Goal: Task Accomplishment & Management: Manage account settings

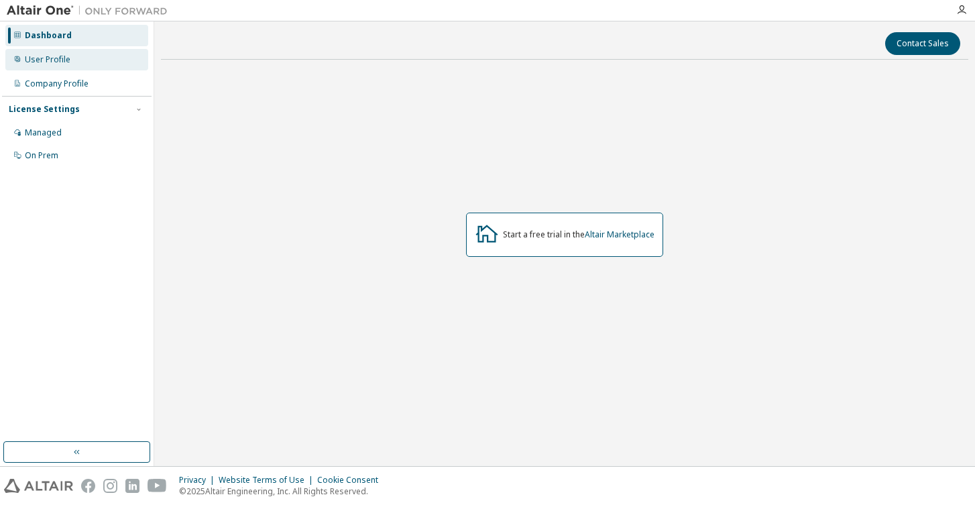
click at [36, 62] on div "User Profile" at bounding box center [48, 59] width 46 height 11
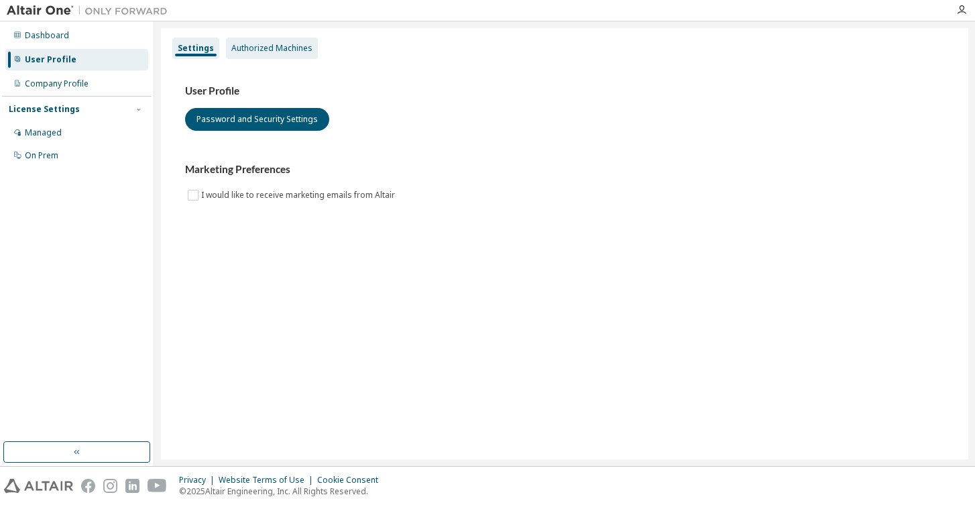
click at [274, 47] on div "Authorized Machines" at bounding box center [271, 48] width 81 height 11
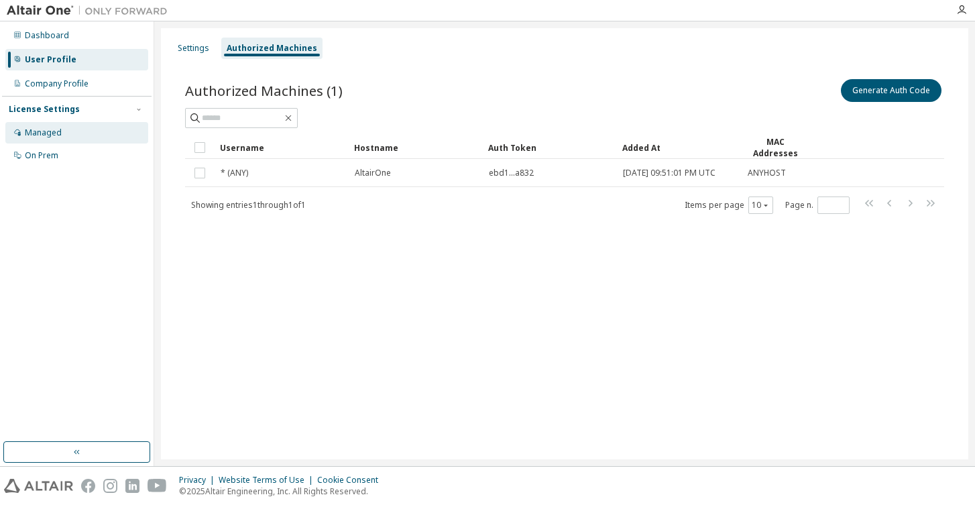
click at [42, 132] on div "Managed" at bounding box center [43, 132] width 37 height 11
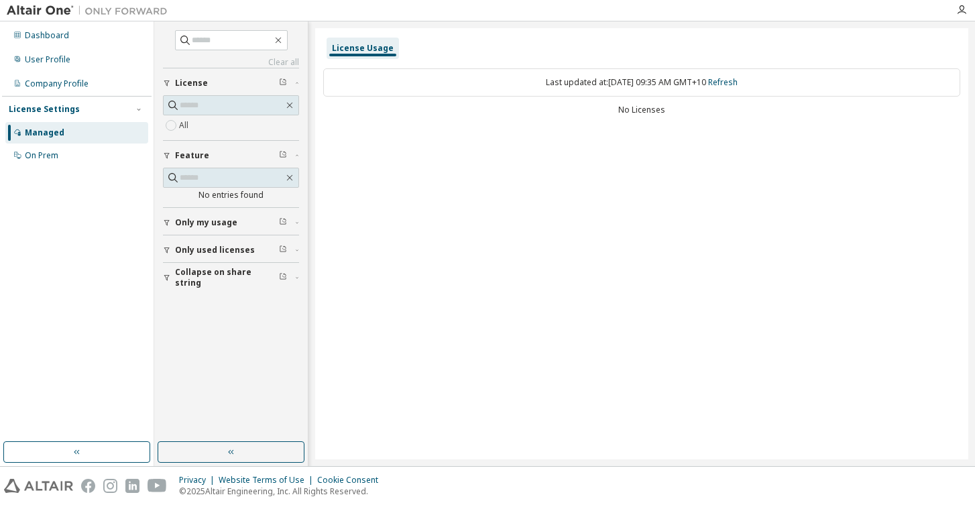
click at [194, 222] on span "Only my usage" at bounding box center [206, 222] width 62 height 11
click at [195, 285] on span "Only used licenses" at bounding box center [215, 289] width 80 height 11
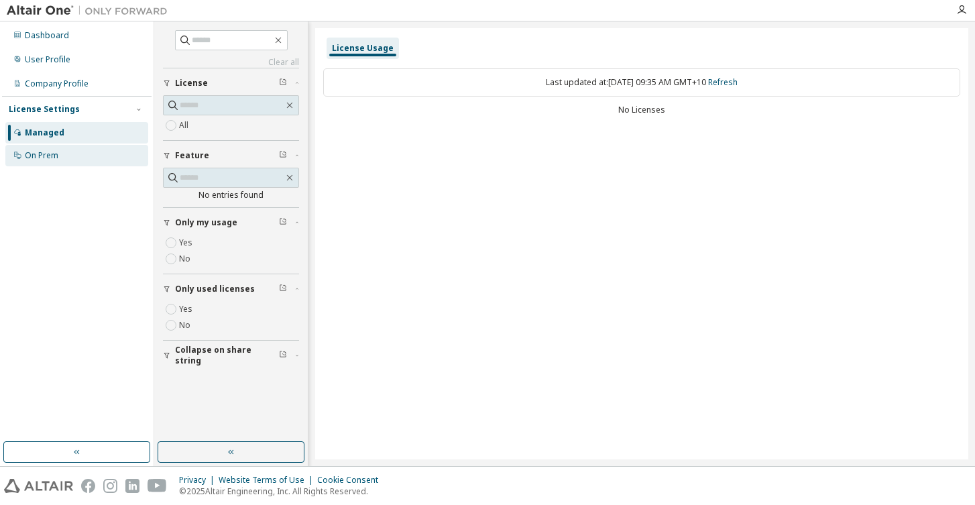
click at [34, 160] on div "On Prem" at bounding box center [42, 155] width 34 height 11
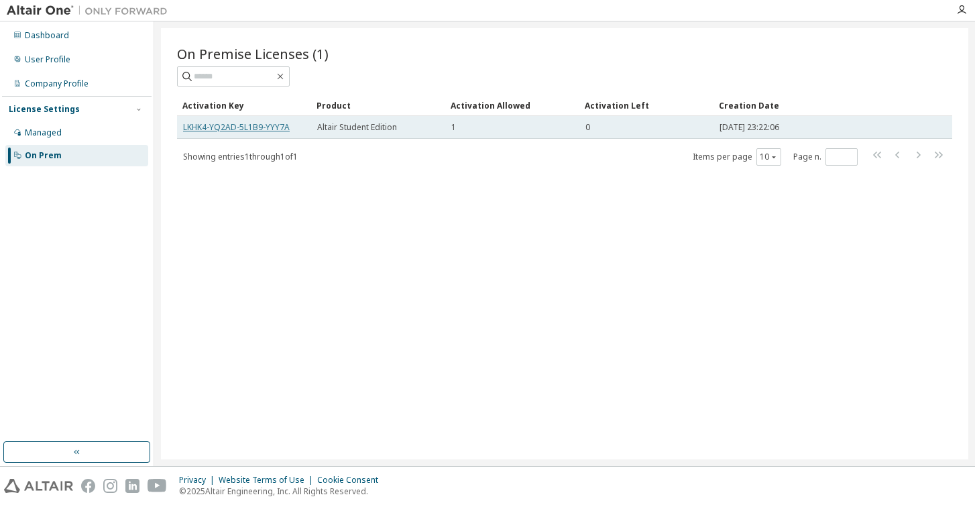
click at [240, 128] on link "LKHK4-YQ2AD-5L1B9-YYY7A" at bounding box center [236, 126] width 107 height 11
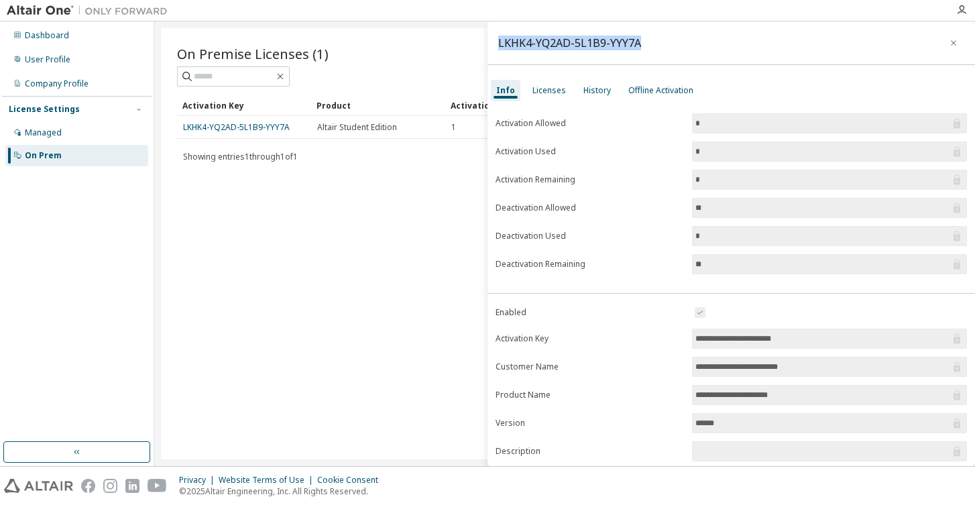
drag, startPoint x: 500, startPoint y: 42, endPoint x: 661, endPoint y: 50, distance: 161.9
click at [661, 50] on div "LKHK4-YQ2AD-5L1B9-YYY7A" at bounding box center [732, 43] width 488 height 44
copy div "LKHK4-YQ2AD-5L1B9-YYY7A"
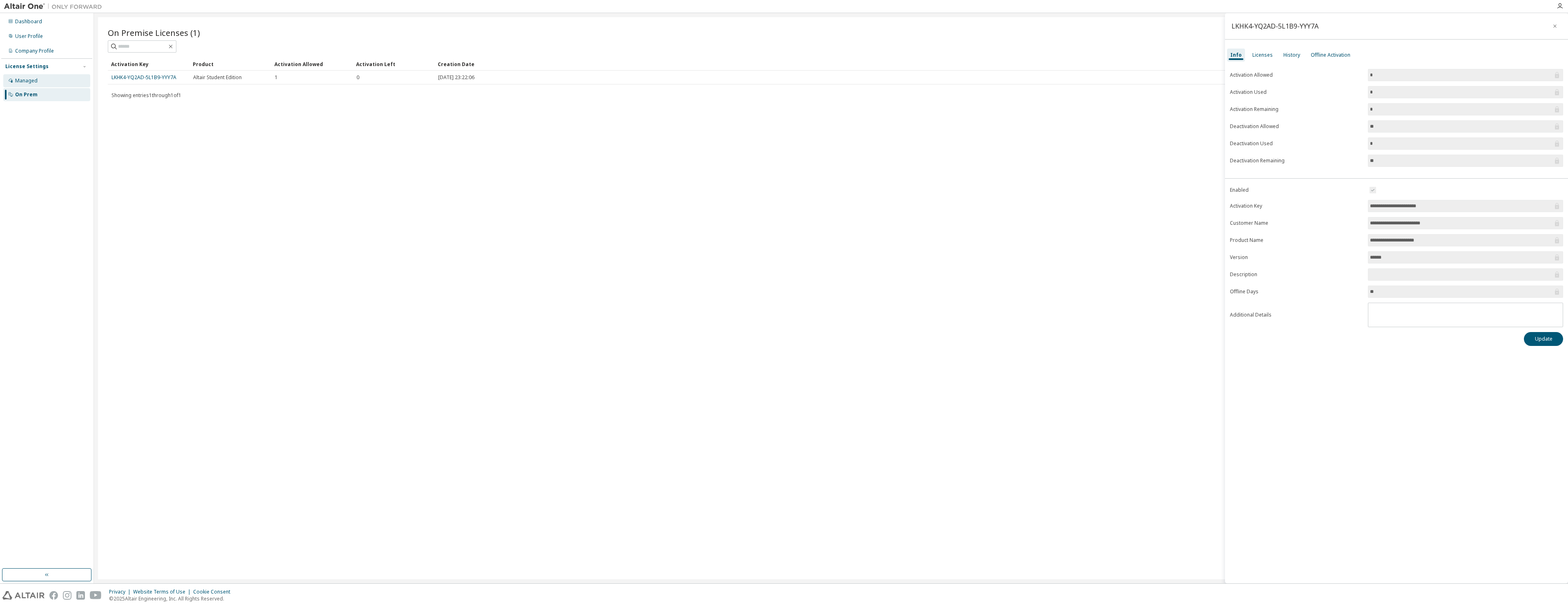
click at [23, 77] on div "Managed" at bounding box center [26, 80] width 23 height 7
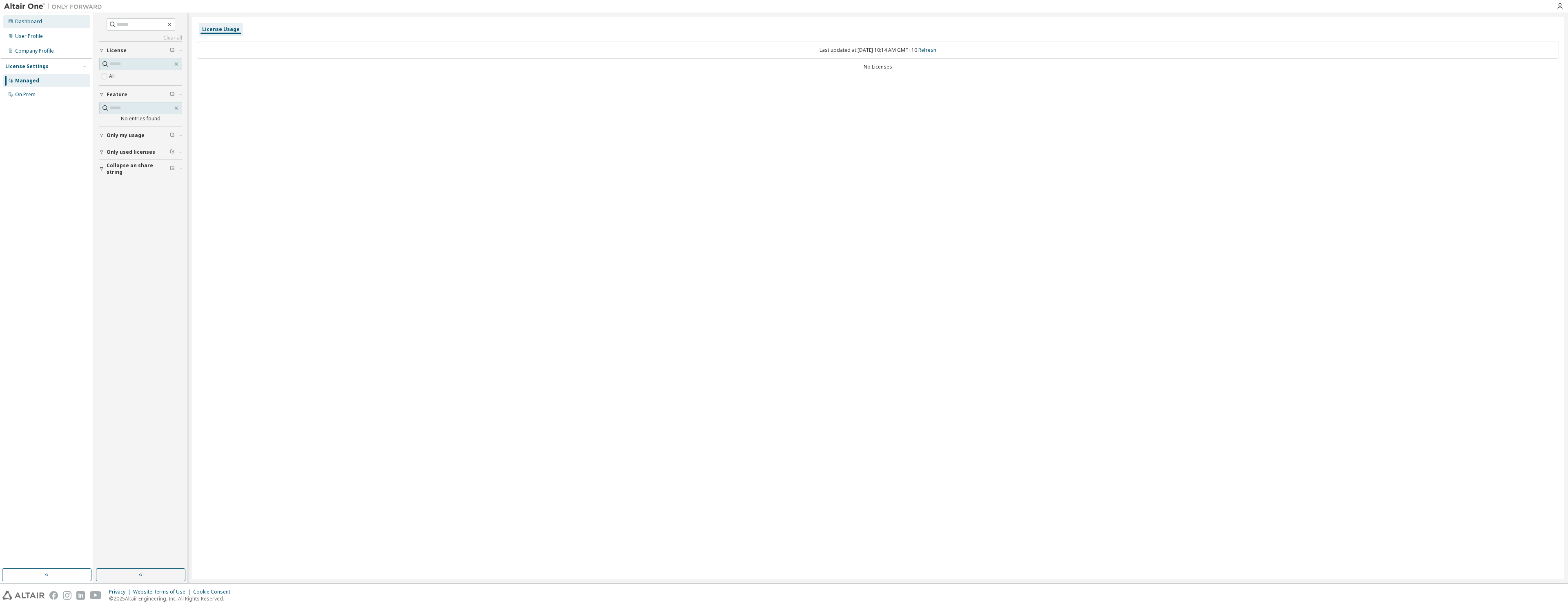
click at [24, 20] on div "Dashboard" at bounding box center [29, 21] width 27 height 7
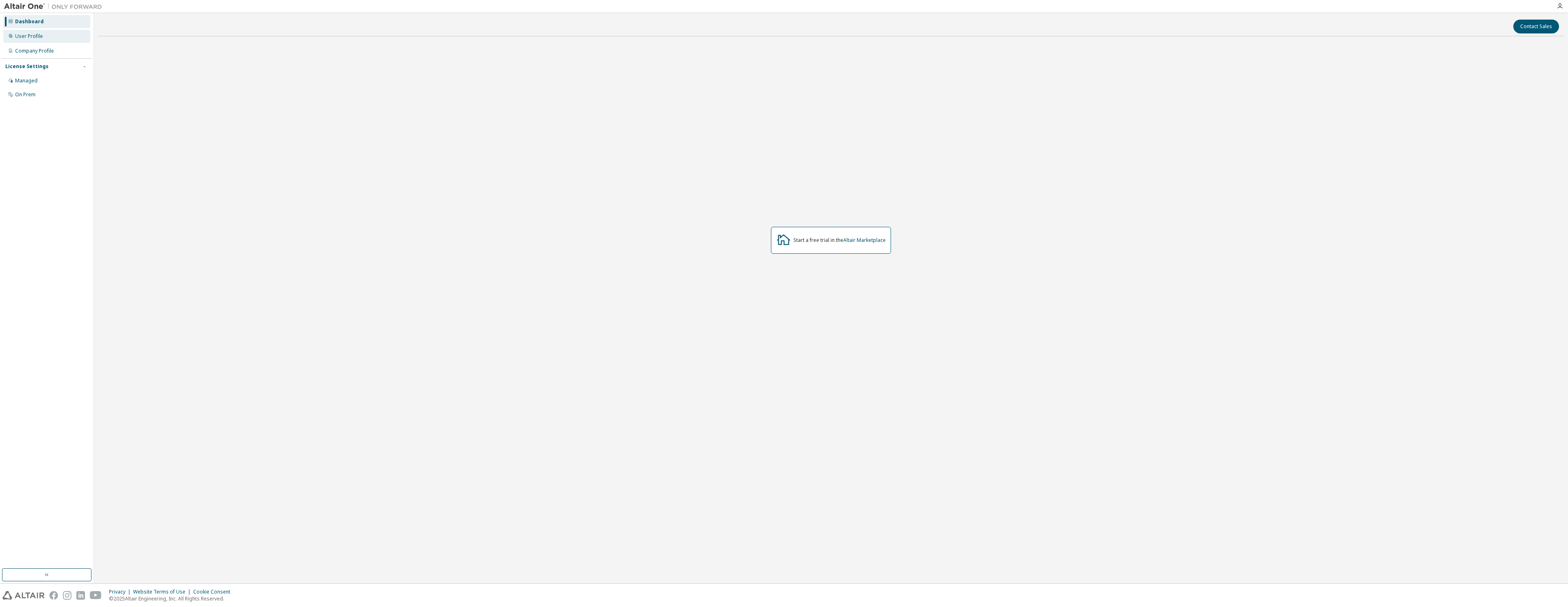
click at [23, 30] on div "User Profile" at bounding box center [46, 36] width 87 height 13
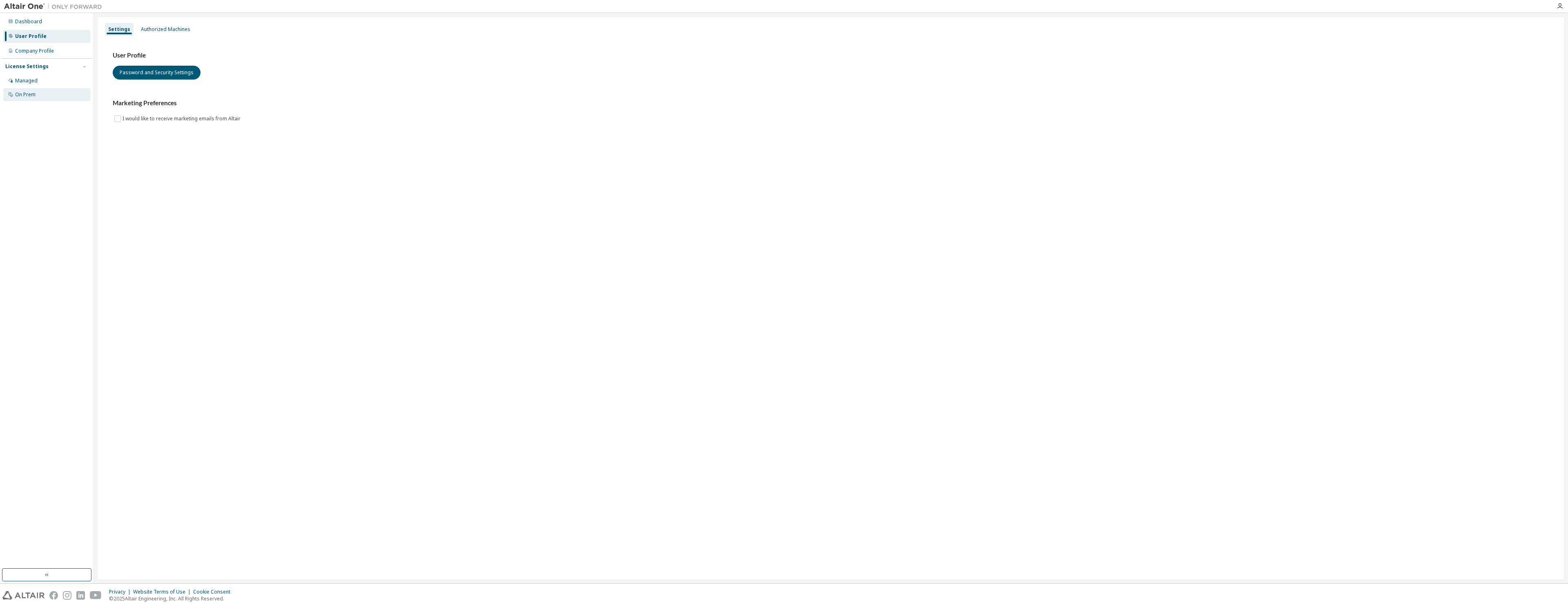
click at [32, 96] on div "On Prem" at bounding box center [26, 94] width 21 height 7
click at [30, 38] on div "User Profile" at bounding box center [29, 36] width 28 height 7
click at [167, 29] on div "Authorized Machines" at bounding box center [165, 29] width 49 height 7
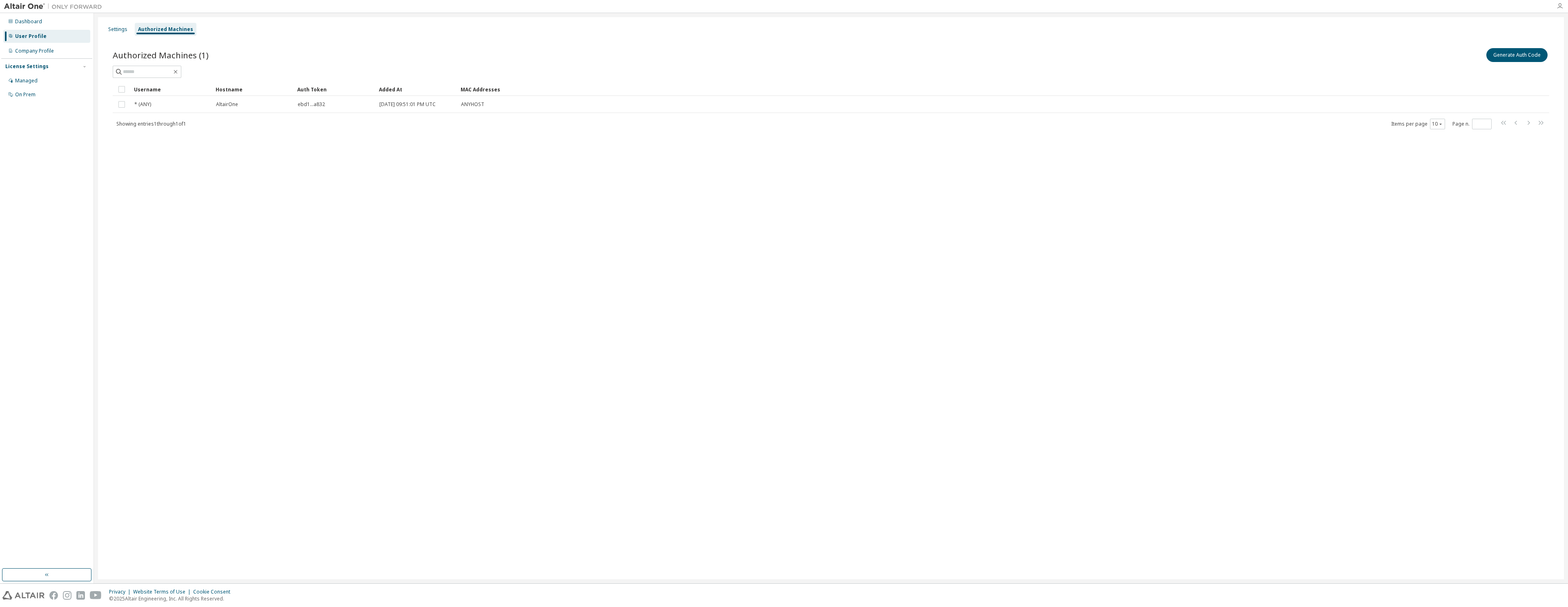
click at [593, 5] on icon "button" at bounding box center [1559, 6] width 7 height 7
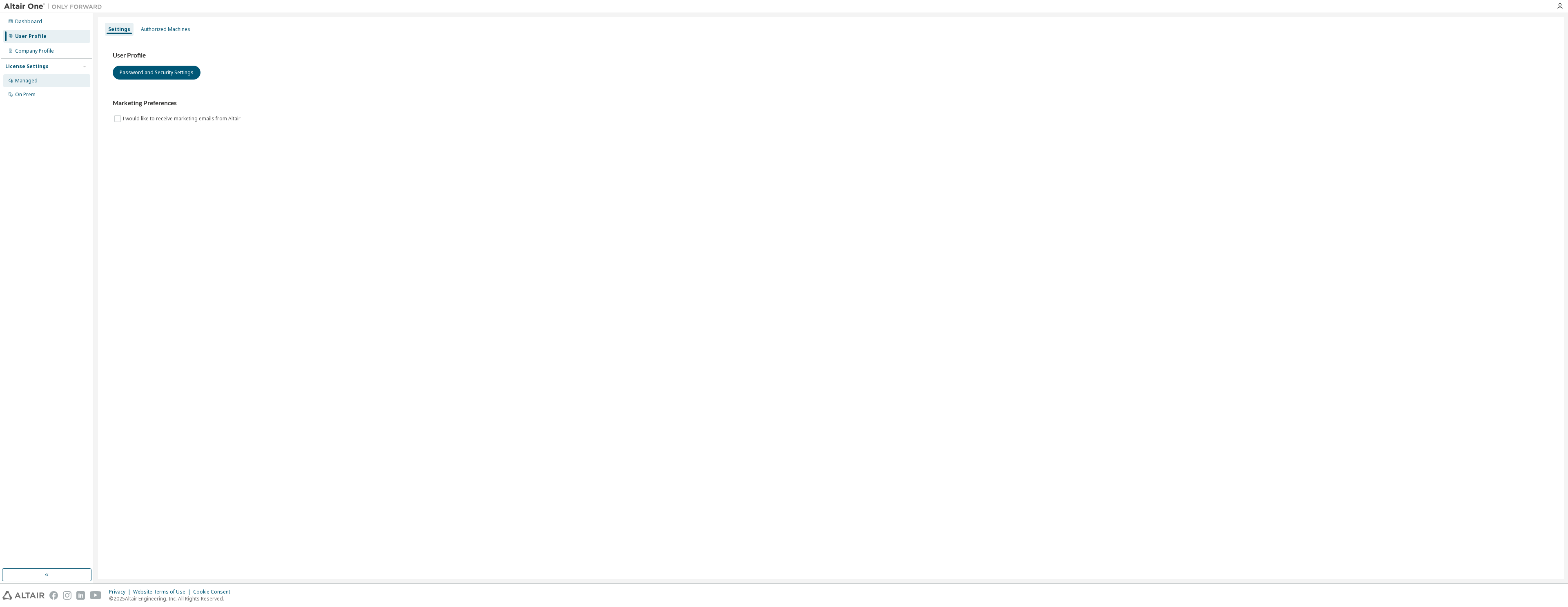
click at [29, 78] on div "Managed" at bounding box center [26, 80] width 23 height 7
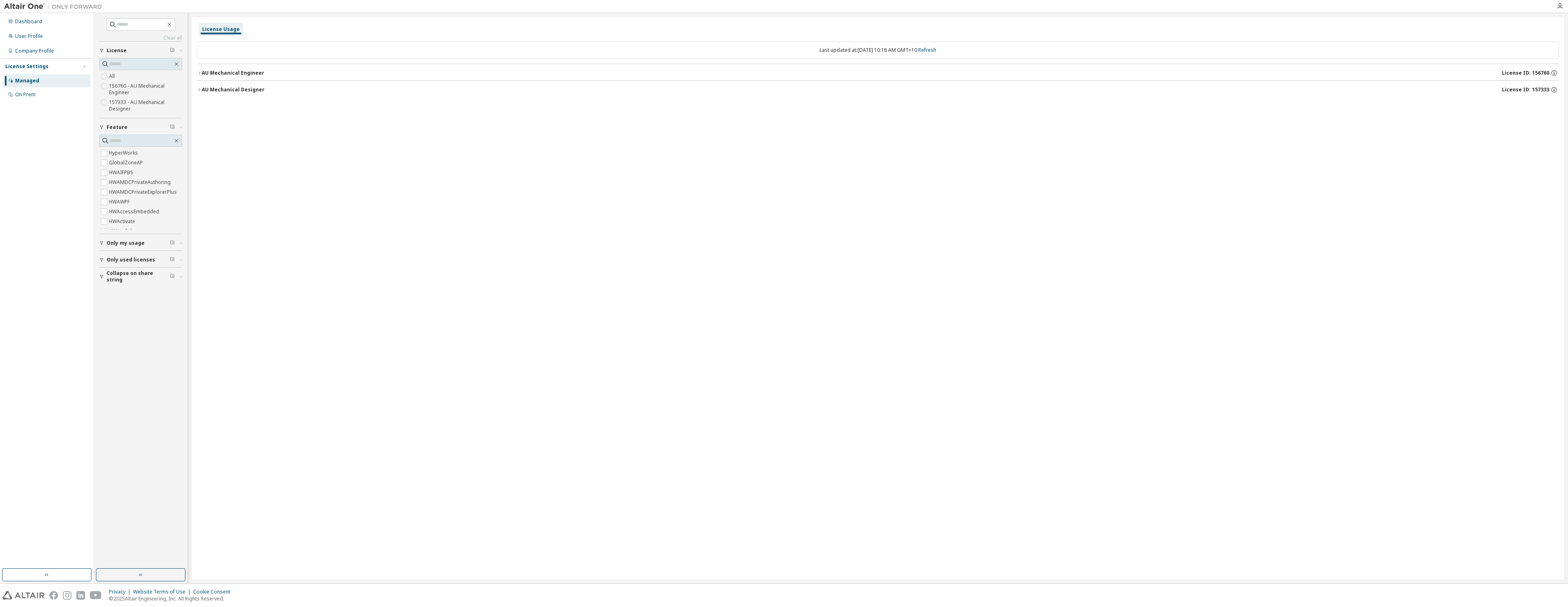
click at [200, 72] on icon "button" at bounding box center [199, 73] width 5 height 5
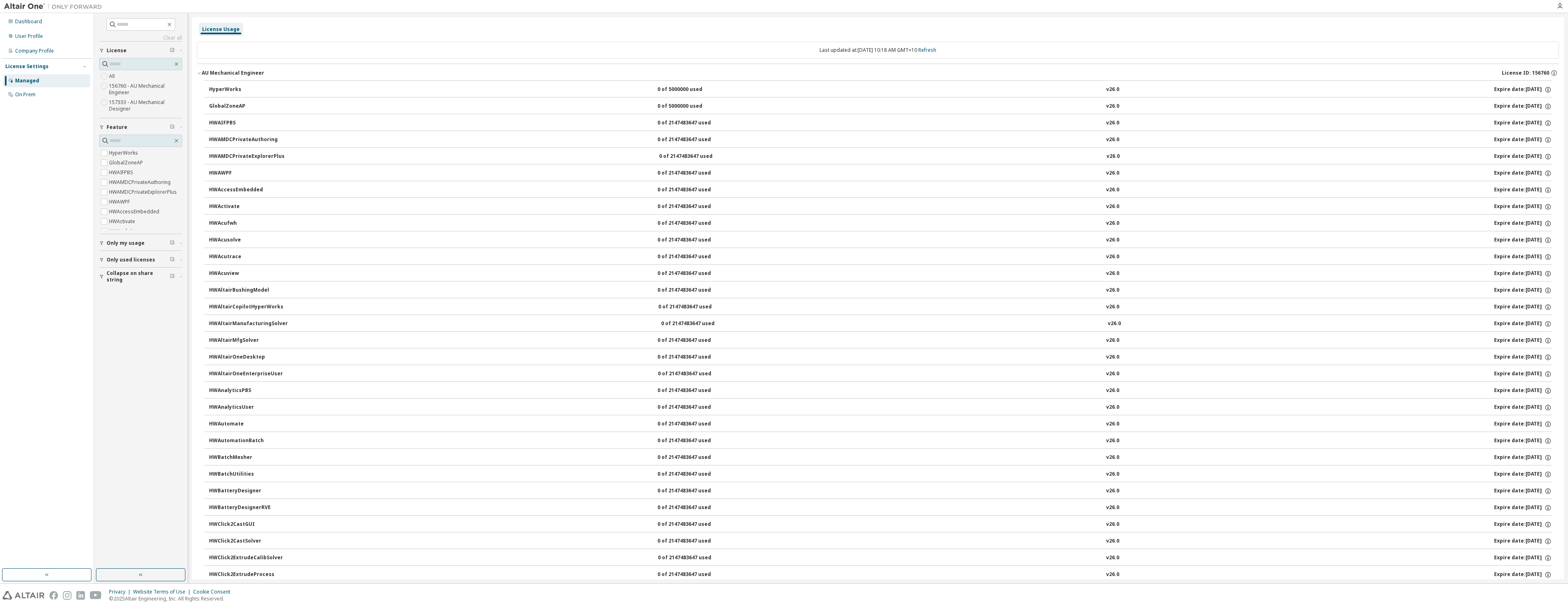
click at [199, 73] on icon "button" at bounding box center [199, 73] width 5 height 5
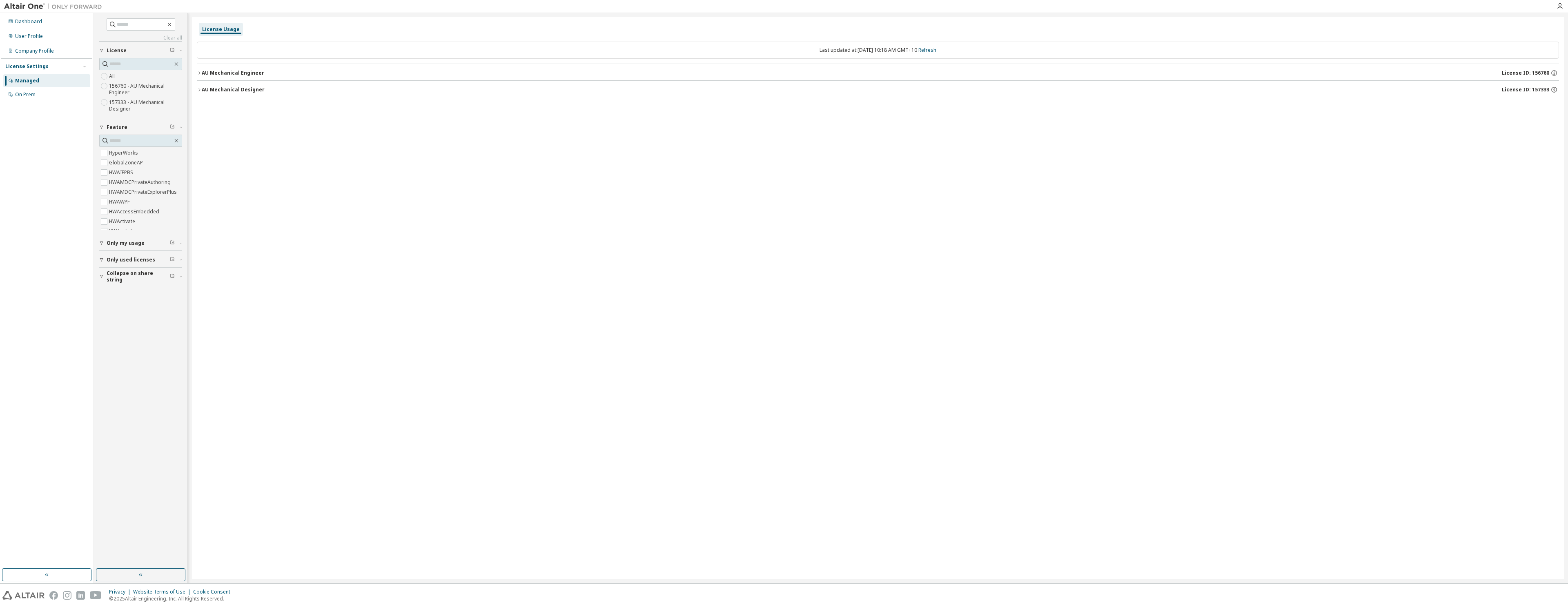
click at [201, 89] on icon "button" at bounding box center [199, 90] width 5 height 5
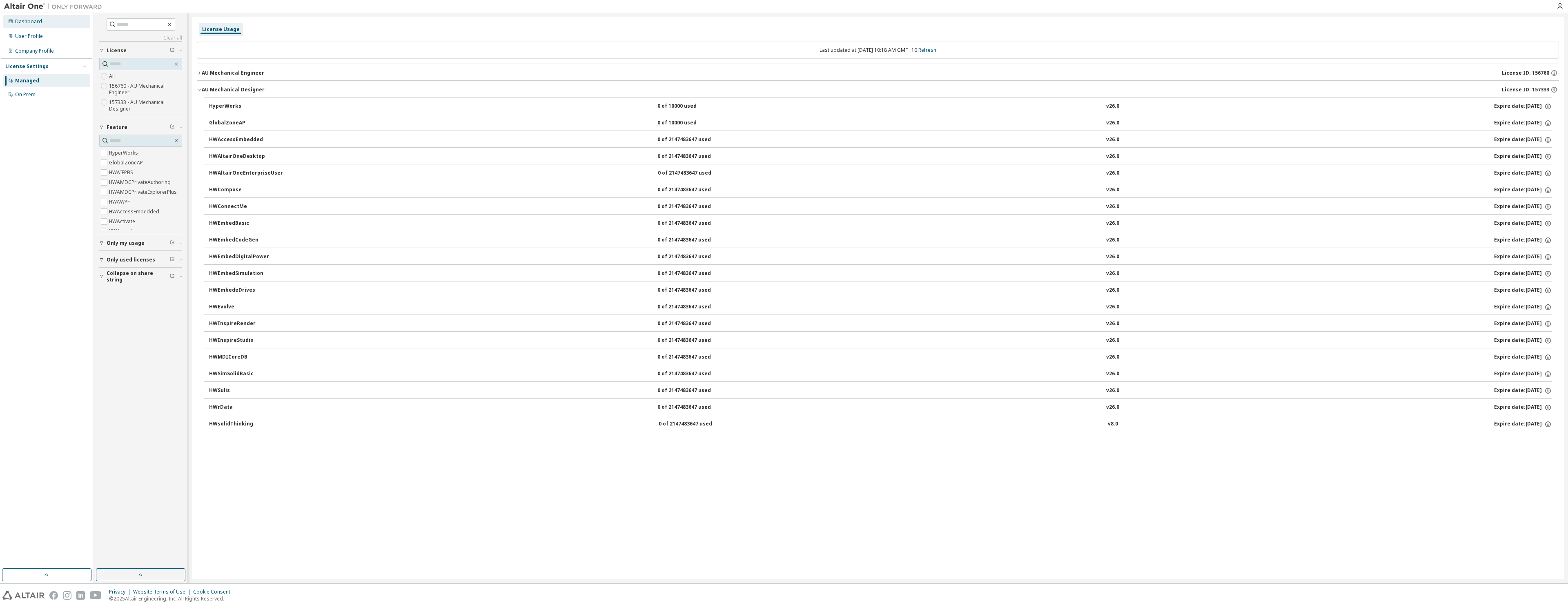
click at [21, 23] on div "Dashboard" at bounding box center [29, 21] width 27 height 7
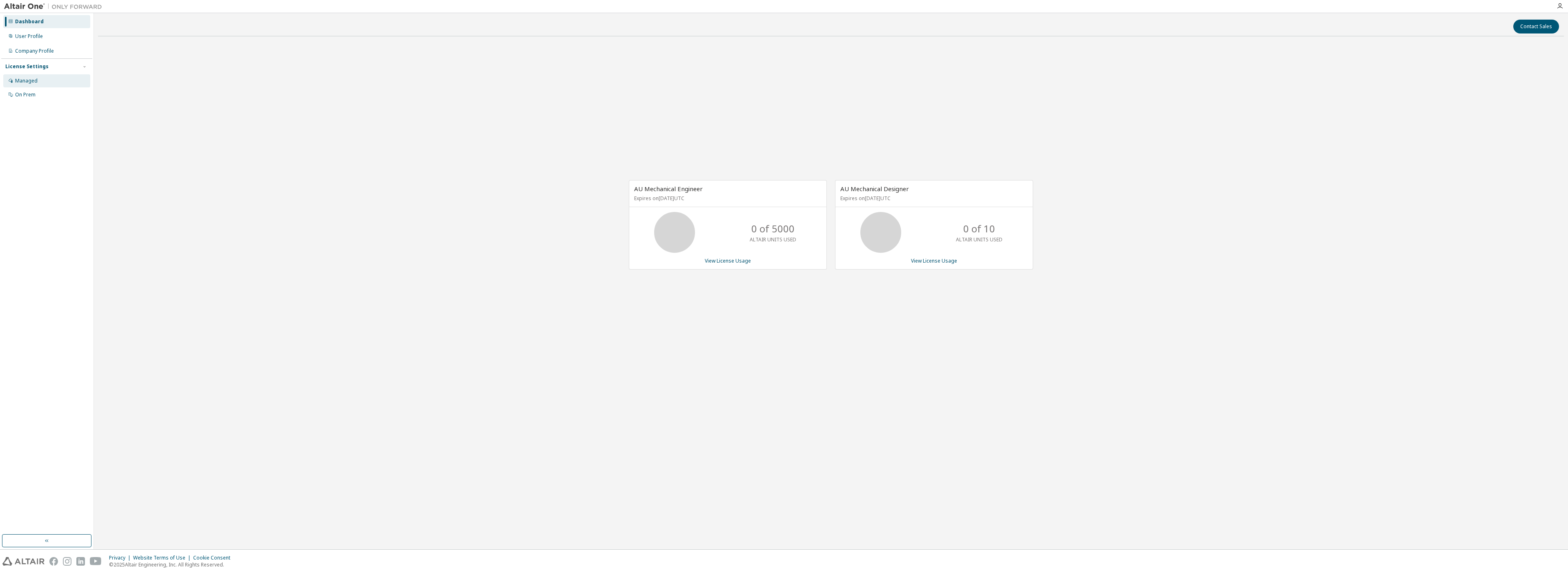
click at [23, 76] on div "Managed" at bounding box center [46, 80] width 87 height 13
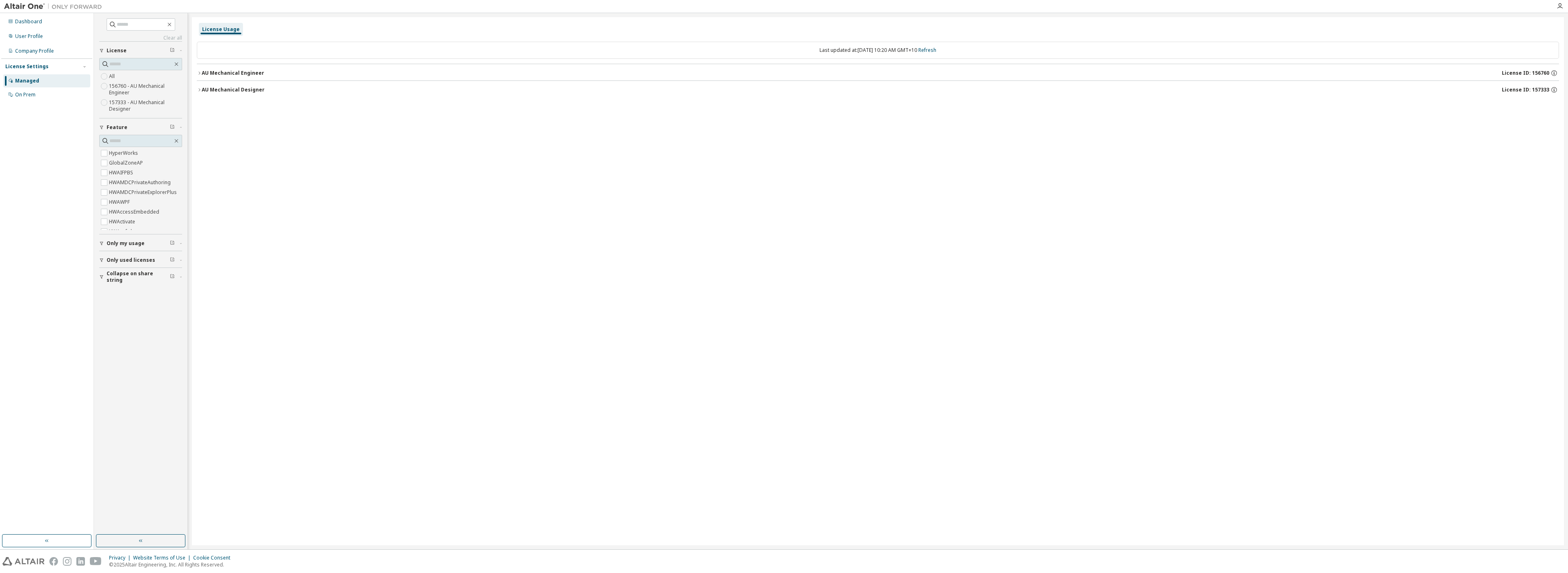
click at [1561, 9] on div at bounding box center [1559, 6] width 16 height 12
click at [1560, 4] on icon "button" at bounding box center [1559, 6] width 7 height 7
click at [19, 37] on div "User Profile" at bounding box center [29, 36] width 28 height 7
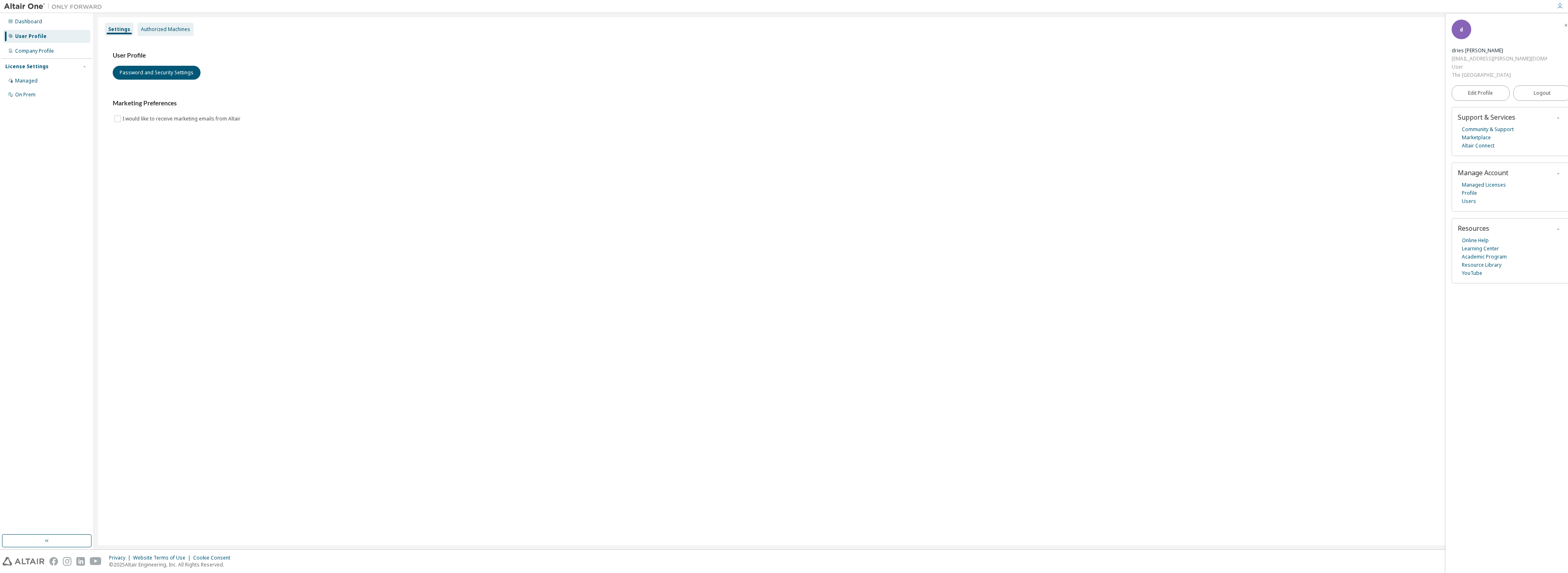
click at [156, 30] on div "Authorized Machines" at bounding box center [165, 29] width 49 height 7
click at [1564, 24] on icon "button" at bounding box center [1566, 26] width 5 height 5
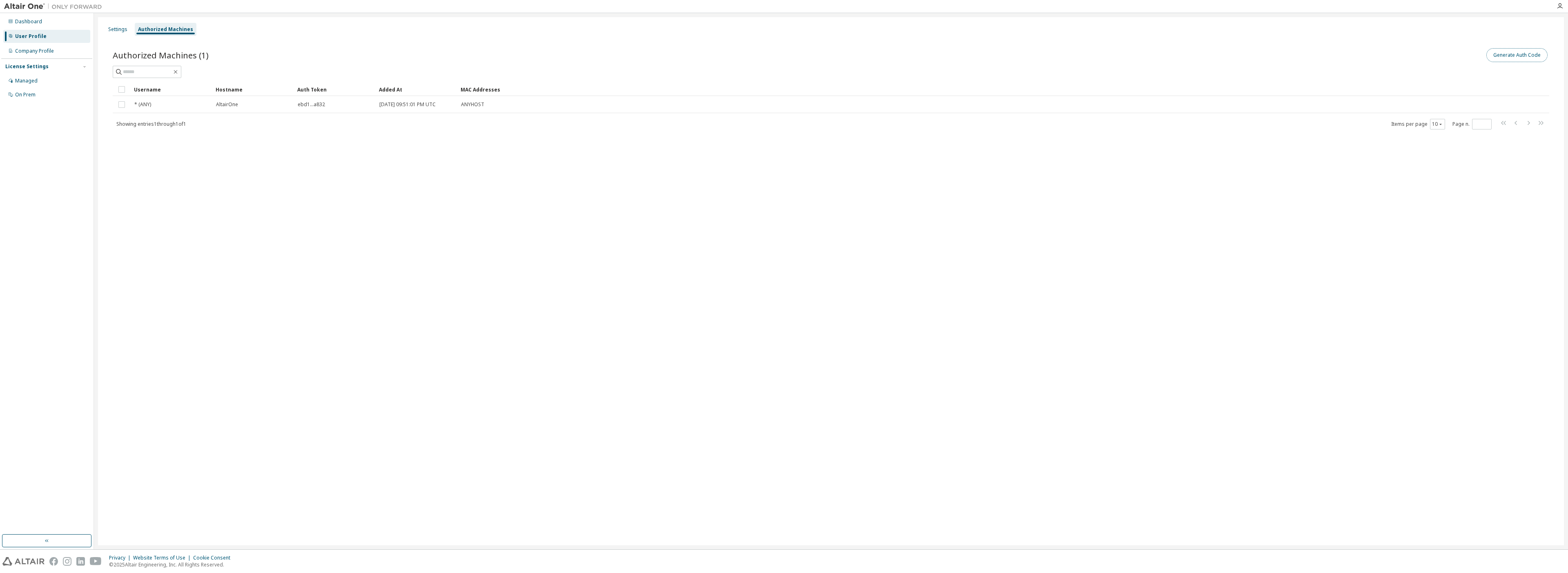
click at [1513, 57] on button "Generate Auth Code" at bounding box center [1517, 55] width 61 height 14
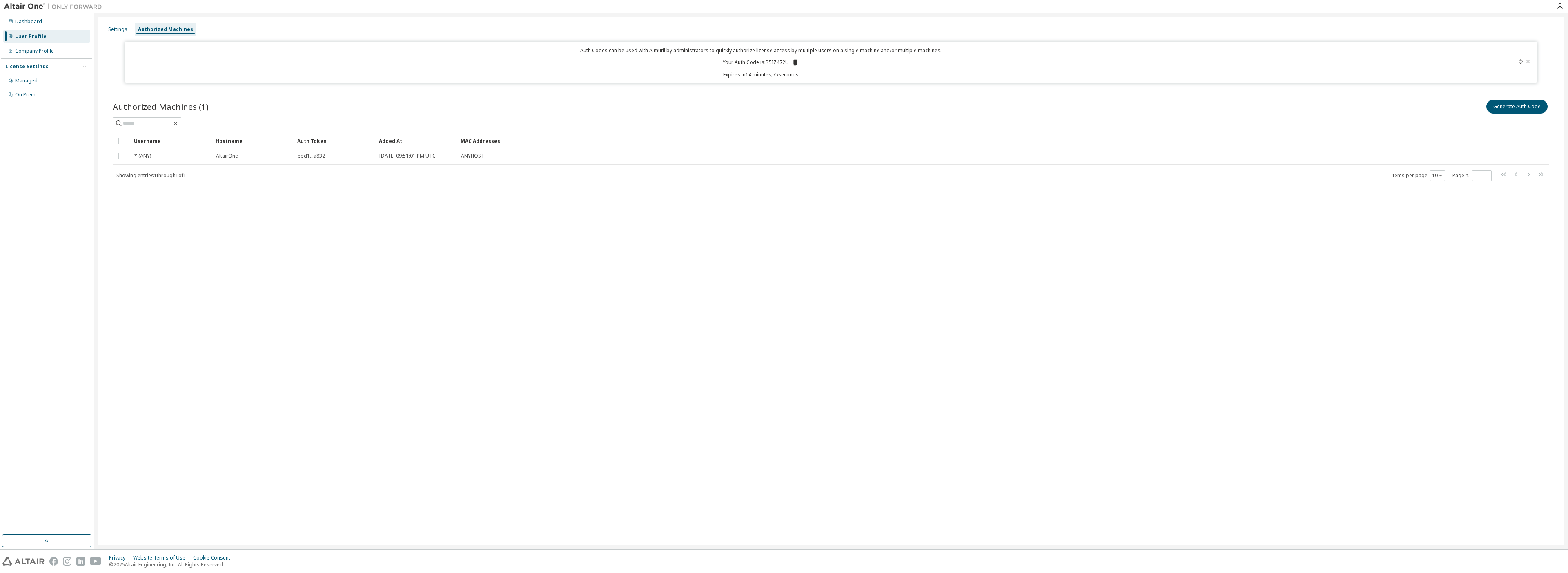
click at [769, 62] on p "Your Auth Code is: B5IZ472U" at bounding box center [760, 63] width 76 height 7
click at [726, 57] on div "Auth Codes can be used with Almutil by administrators to quickly authorize lice…" at bounding box center [760, 62] width 1262 height 31
drag, startPoint x: 767, startPoint y: 62, endPoint x: 788, endPoint y: 64, distance: 21.1
click at [788, 64] on p "Your Auth Code is: B5IZ472U" at bounding box center [760, 63] width 76 height 7
copy p "B5IZ472U"
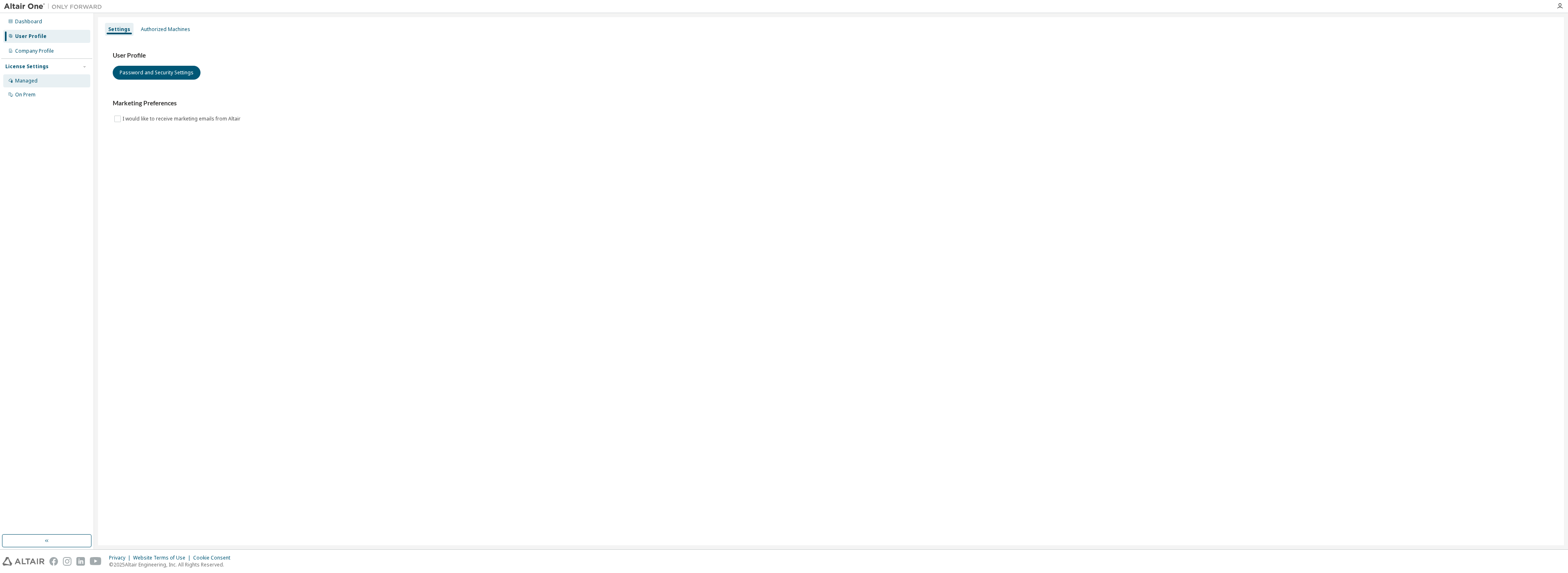
click at [17, 80] on div "Managed" at bounding box center [26, 80] width 23 height 7
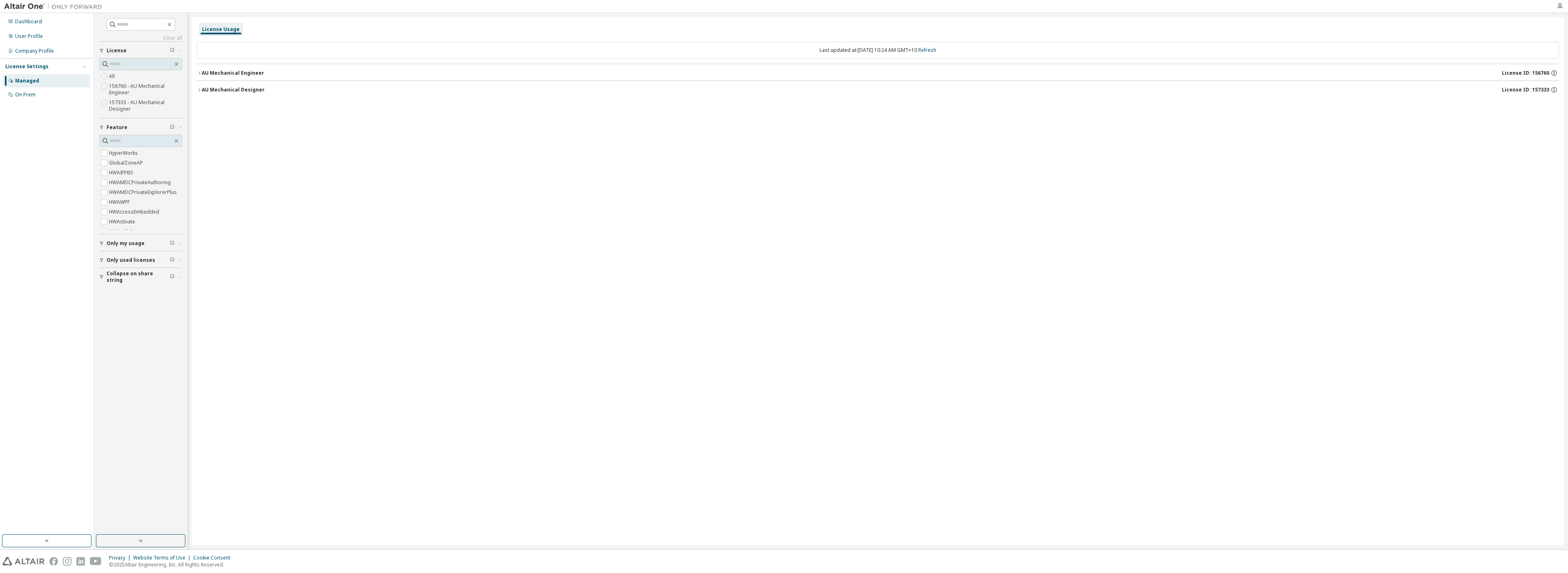
click at [199, 71] on icon "button" at bounding box center [199, 73] width 5 height 5
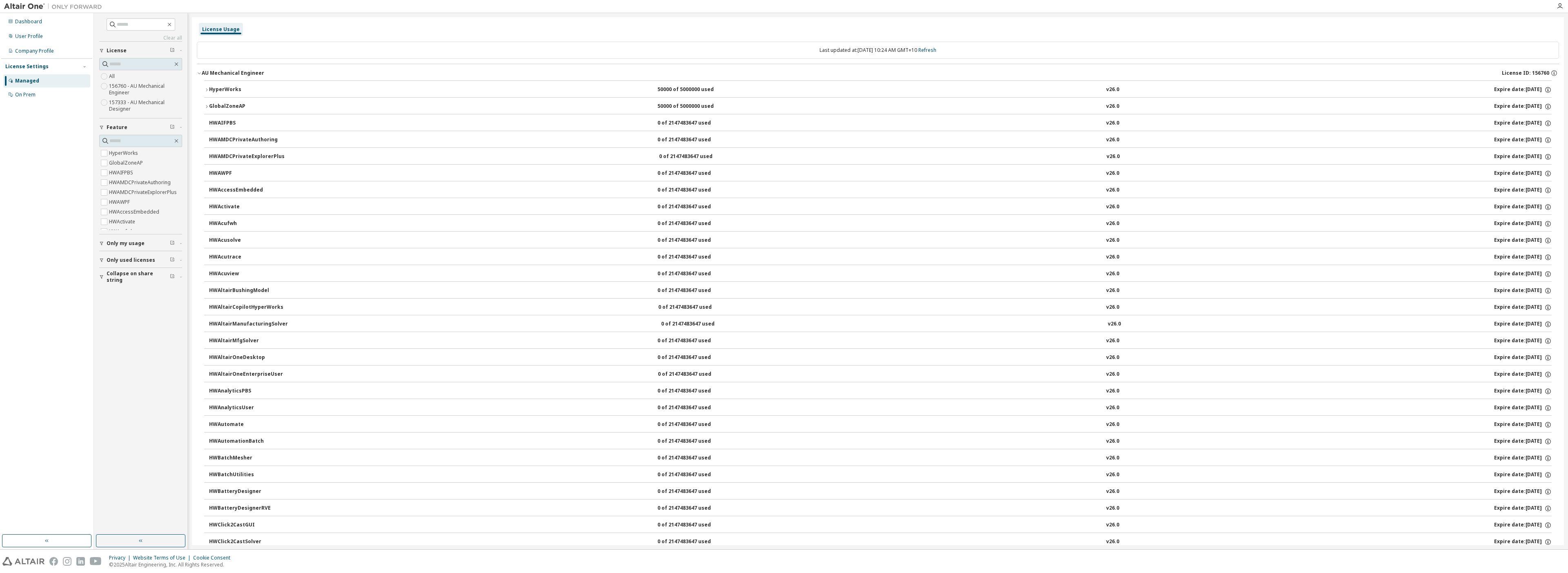
click at [200, 72] on icon "button" at bounding box center [199, 73] width 5 height 5
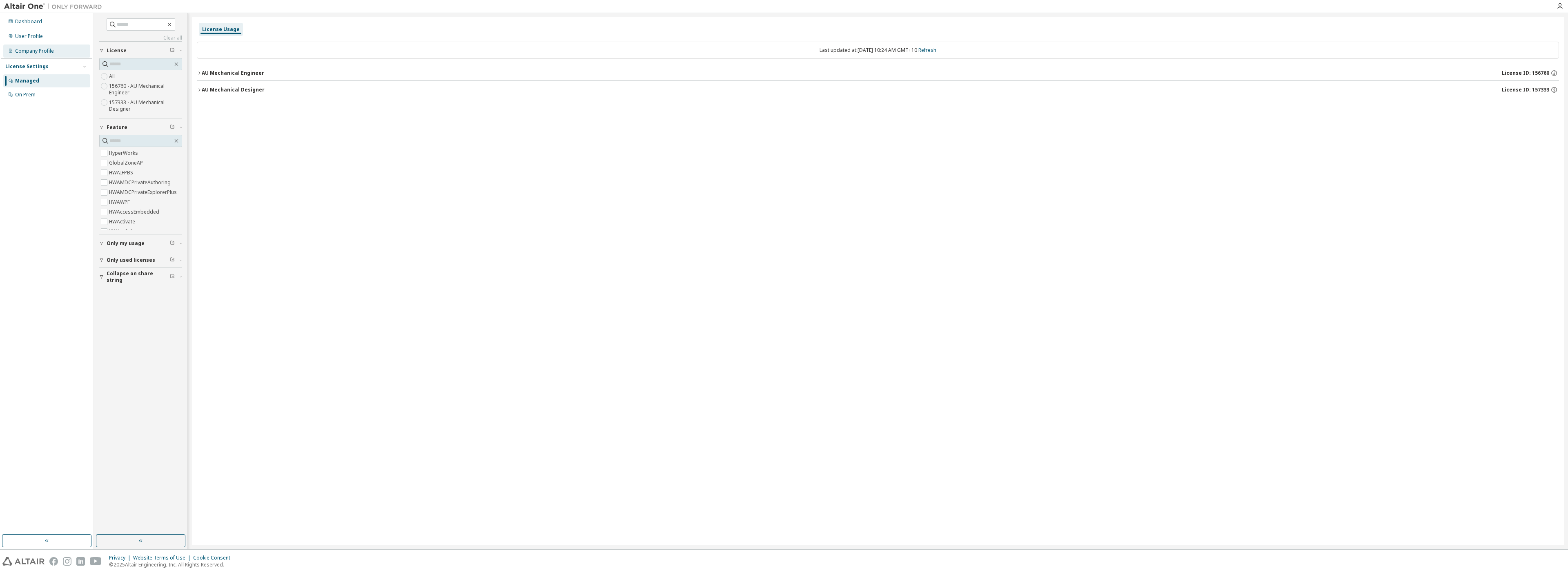
click at [27, 51] on div "Company Profile" at bounding box center [35, 51] width 39 height 7
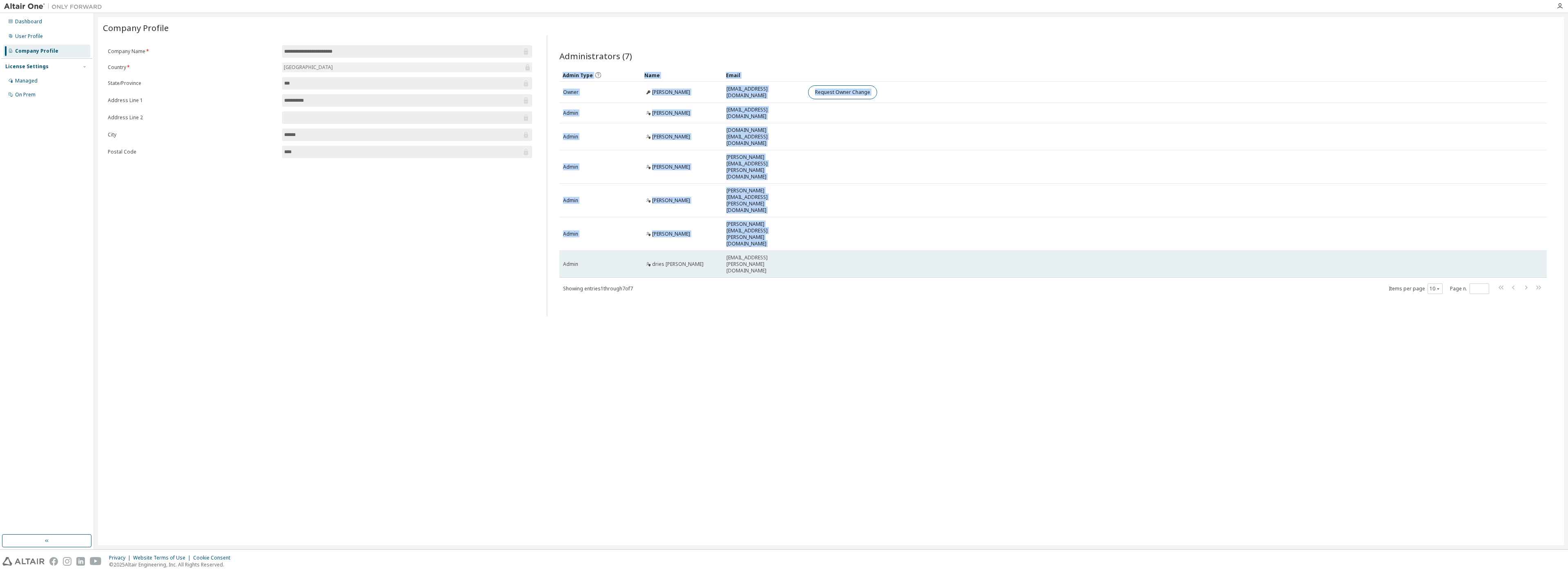
drag, startPoint x: 563, startPoint y: 209, endPoint x: 812, endPoint y: 212, distance: 249.0
click at [812, 251] on tr "Admin dries verstraete dries.verstraete@sydney.edu.au" at bounding box center [1053, 264] width 987 height 27
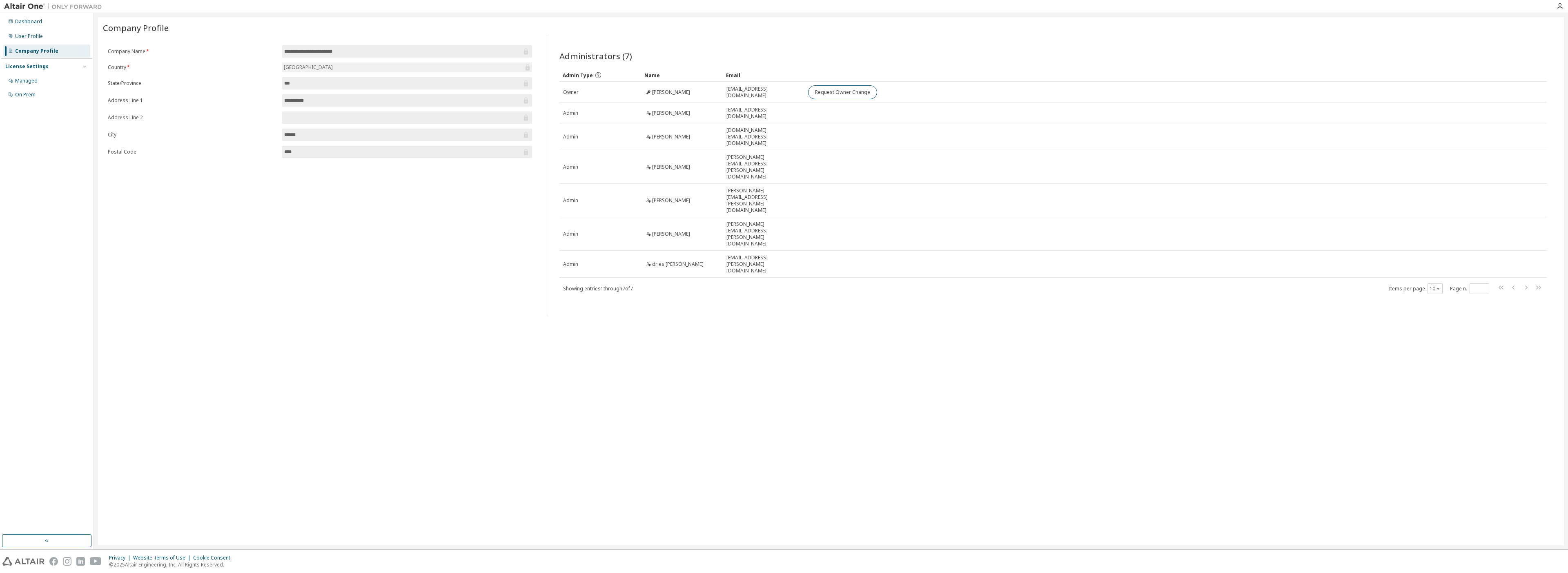
click at [825, 283] on div "**********" at bounding box center [831, 281] width 1466 height 528
click at [28, 21] on div "Dashboard" at bounding box center [29, 21] width 27 height 7
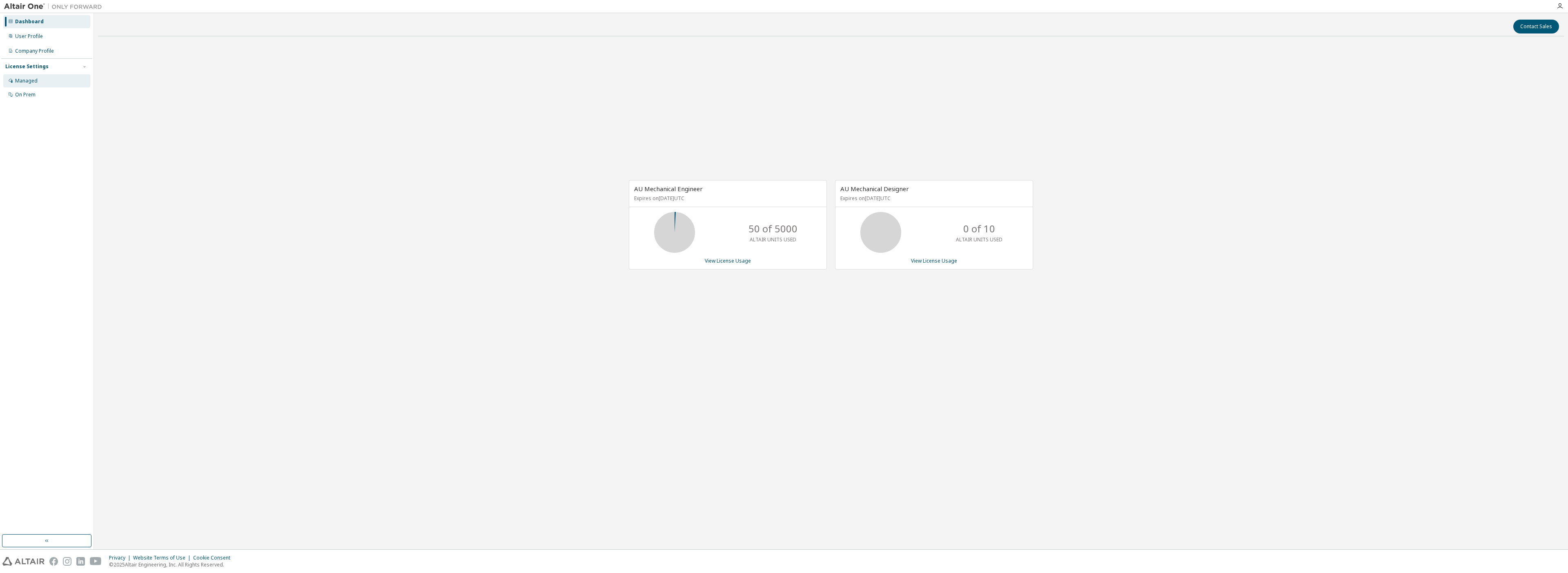
click at [18, 83] on div "Managed" at bounding box center [26, 80] width 23 height 7
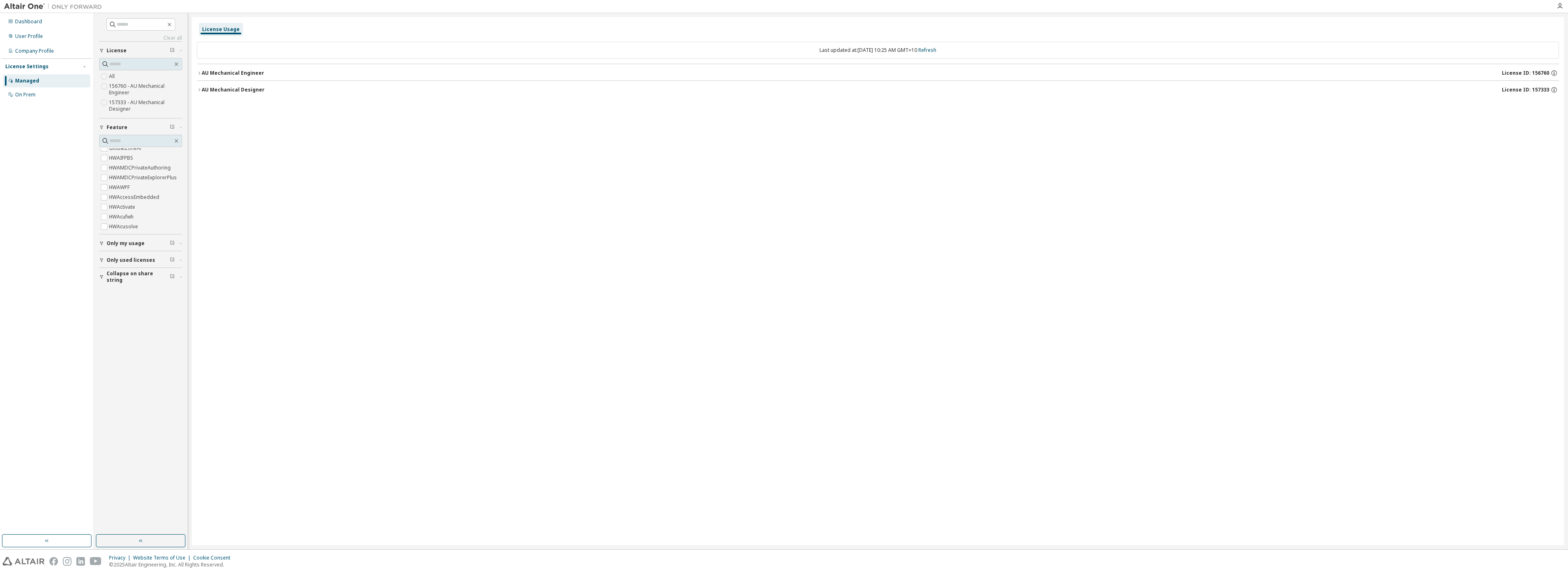
scroll to position [7, 0]
click at [1563, 5] on icon "button" at bounding box center [1559, 6] width 7 height 7
click at [1534, 89] on span "Logout" at bounding box center [1542, 93] width 17 height 8
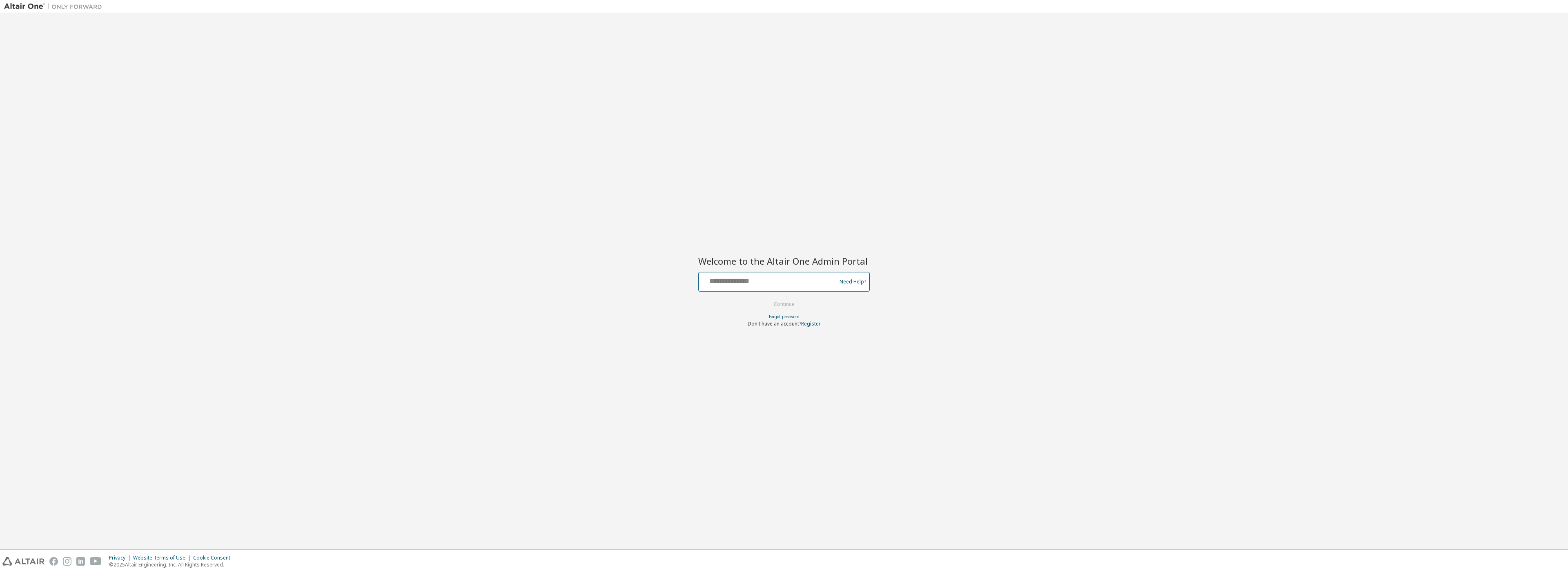
click at [717, 284] on input "text" at bounding box center [768, 279] width 133 height 12
click at [758, 284] on input "**********" at bounding box center [768, 279] width 133 height 12
type input "**********"
click at [782, 304] on button "Continue" at bounding box center [784, 304] width 38 height 12
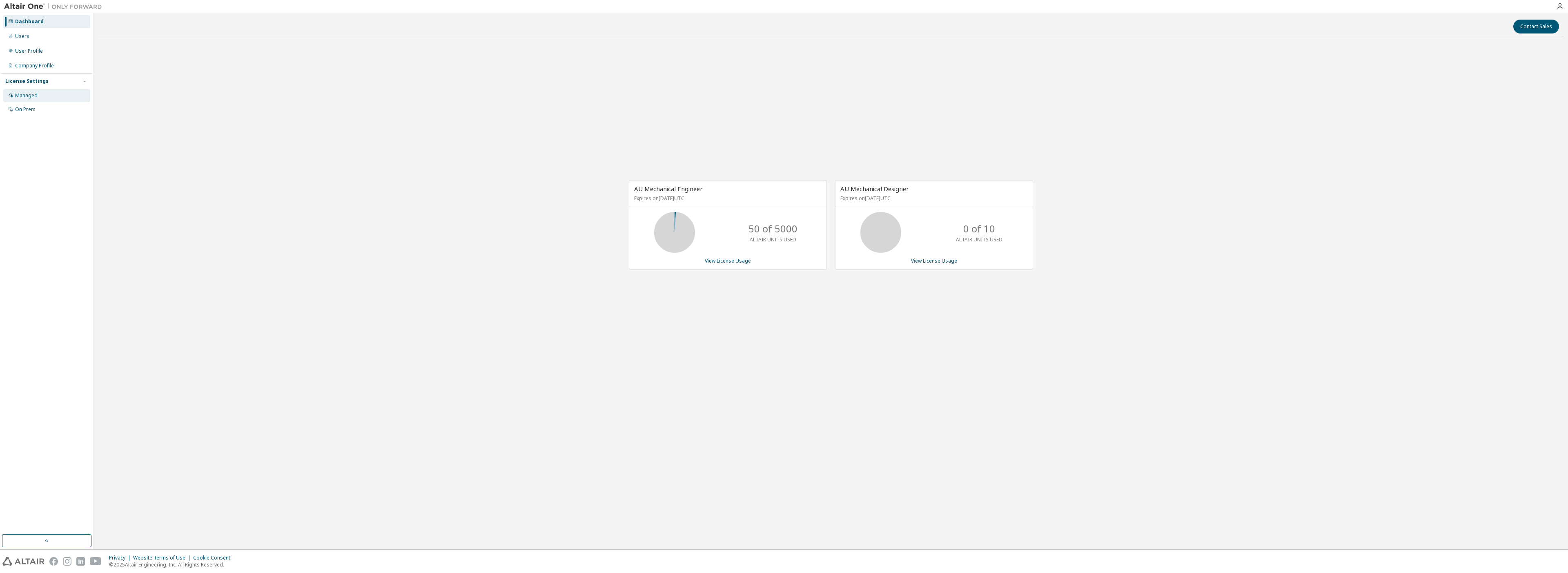
click at [30, 97] on div "Managed" at bounding box center [26, 96] width 23 height 7
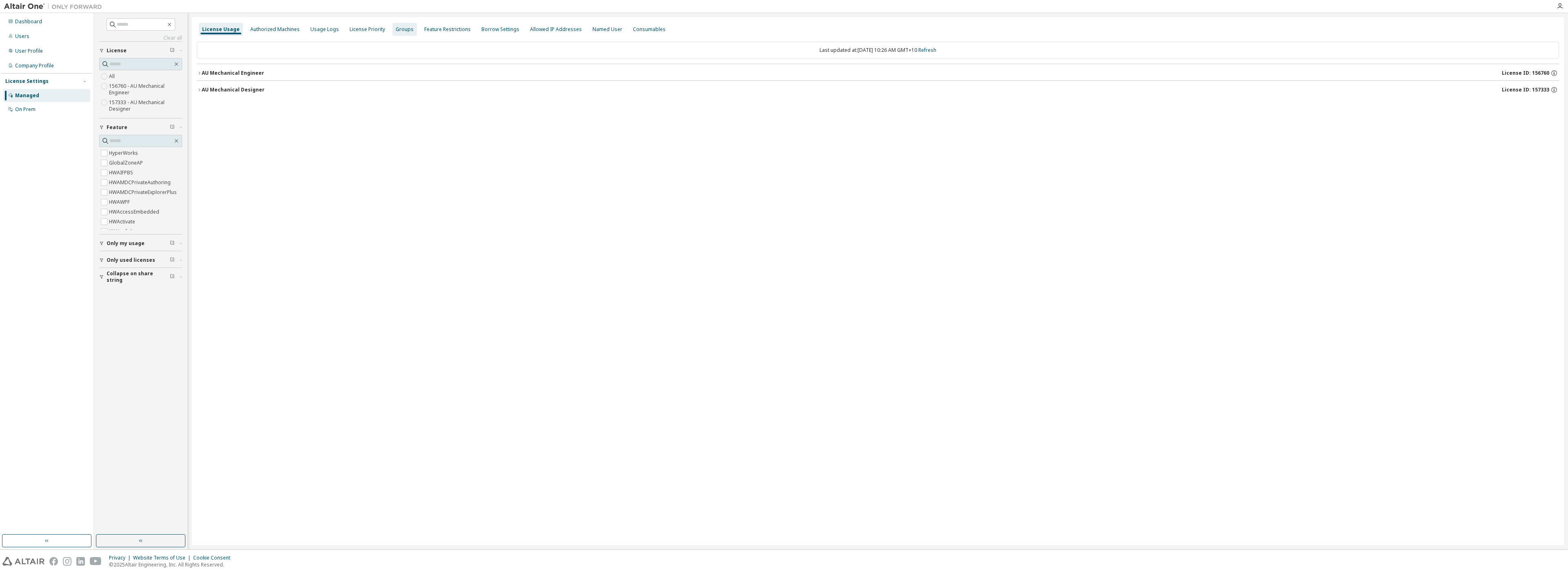
click at [396, 32] on div "Groups" at bounding box center [405, 29] width 18 height 7
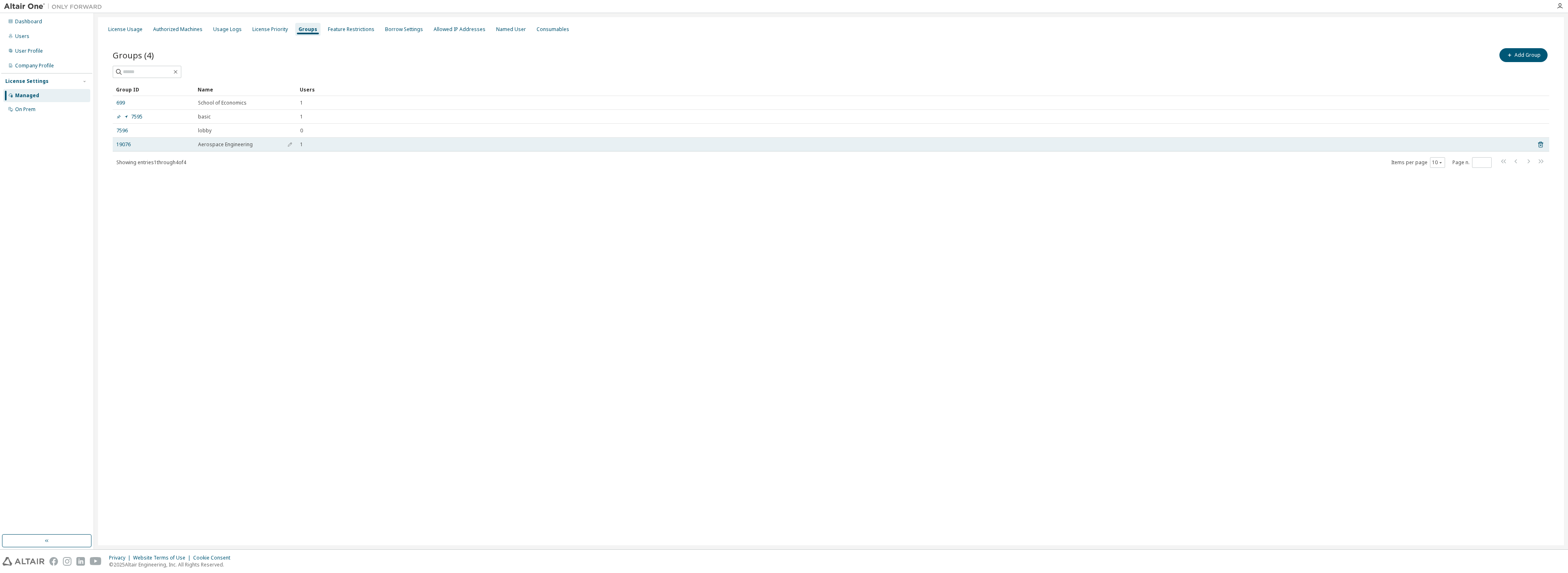
click at [124, 148] on td "19076" at bounding box center [153, 144] width 82 height 14
click at [122, 144] on link "19076" at bounding box center [123, 144] width 14 height 7
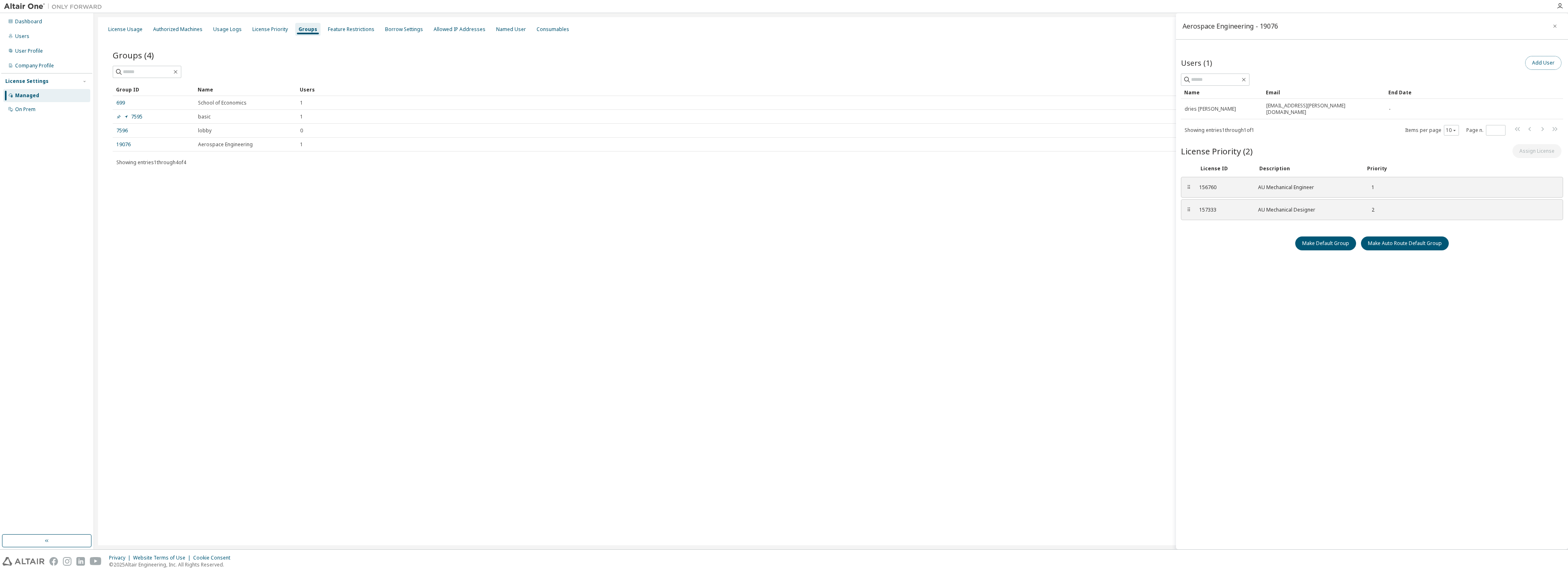
click at [1539, 66] on button "Add User" at bounding box center [1544, 63] width 37 height 14
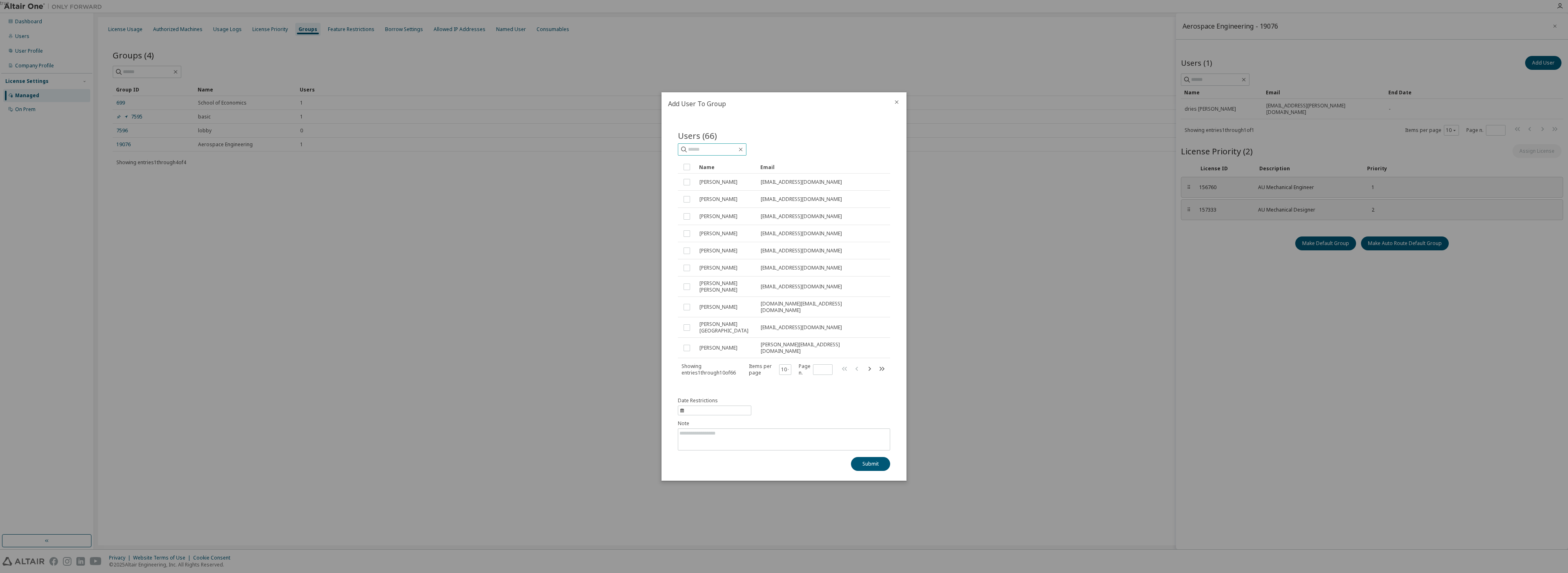
click at [694, 153] on input "text" at bounding box center [712, 149] width 49 height 8
type input "****"
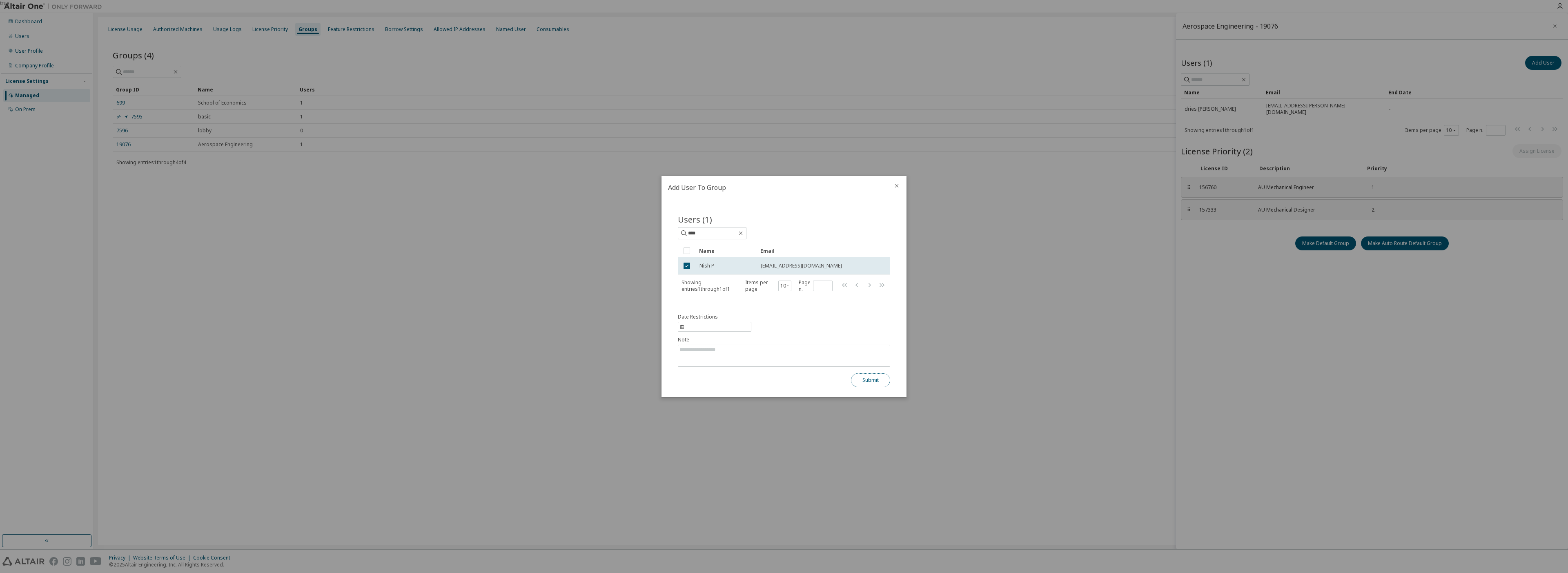
click at [861, 376] on button "Submit" at bounding box center [870, 380] width 39 height 14
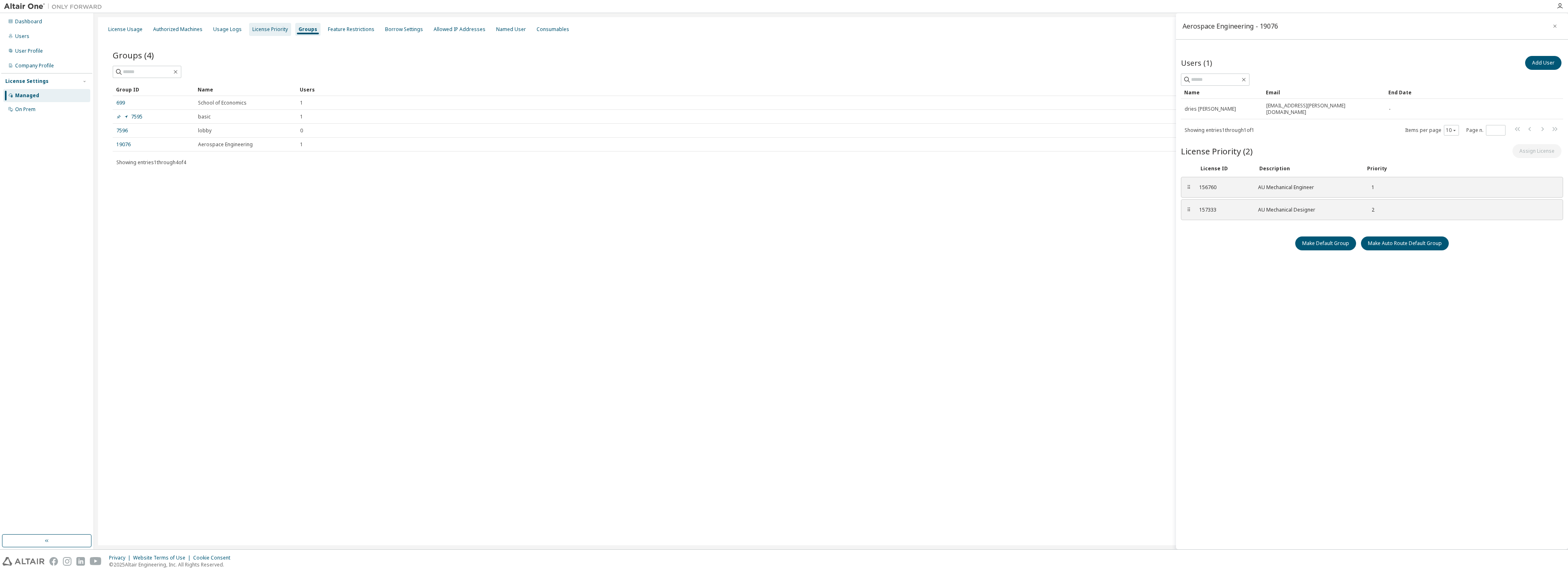
click at [268, 28] on div "License Priority" at bounding box center [270, 29] width 35 height 7
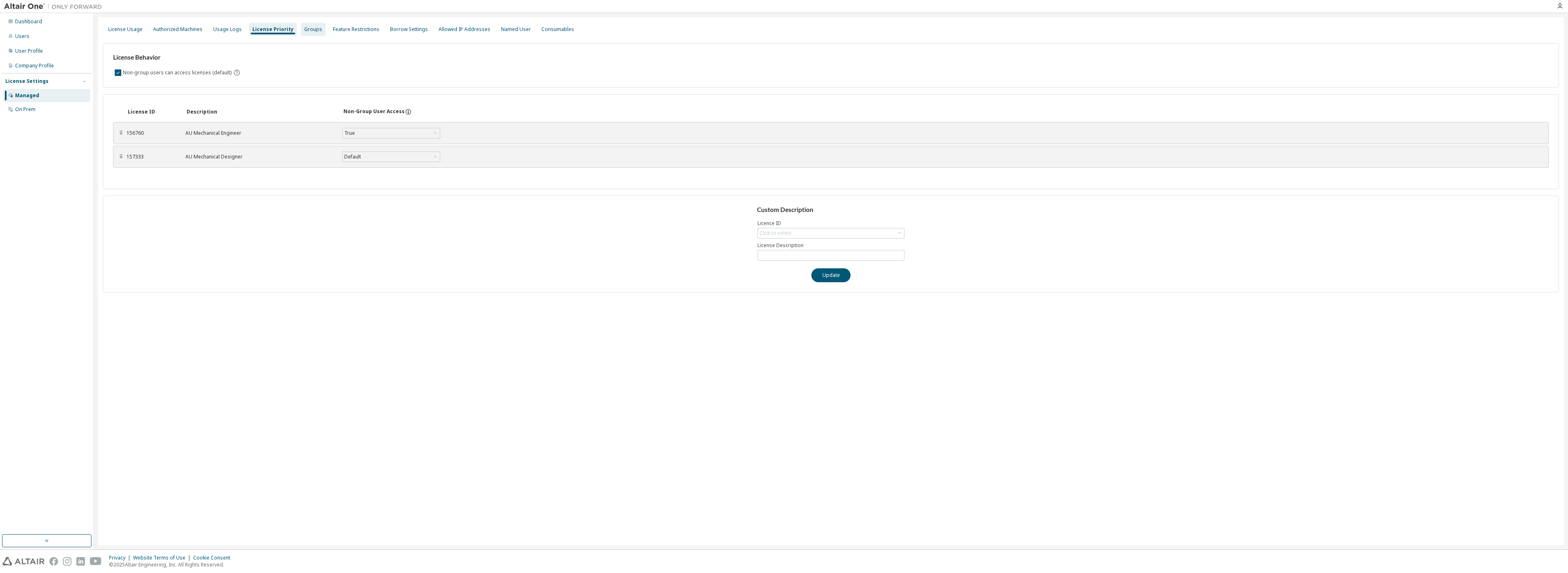
click at [304, 29] on div "Groups" at bounding box center [313, 29] width 18 height 7
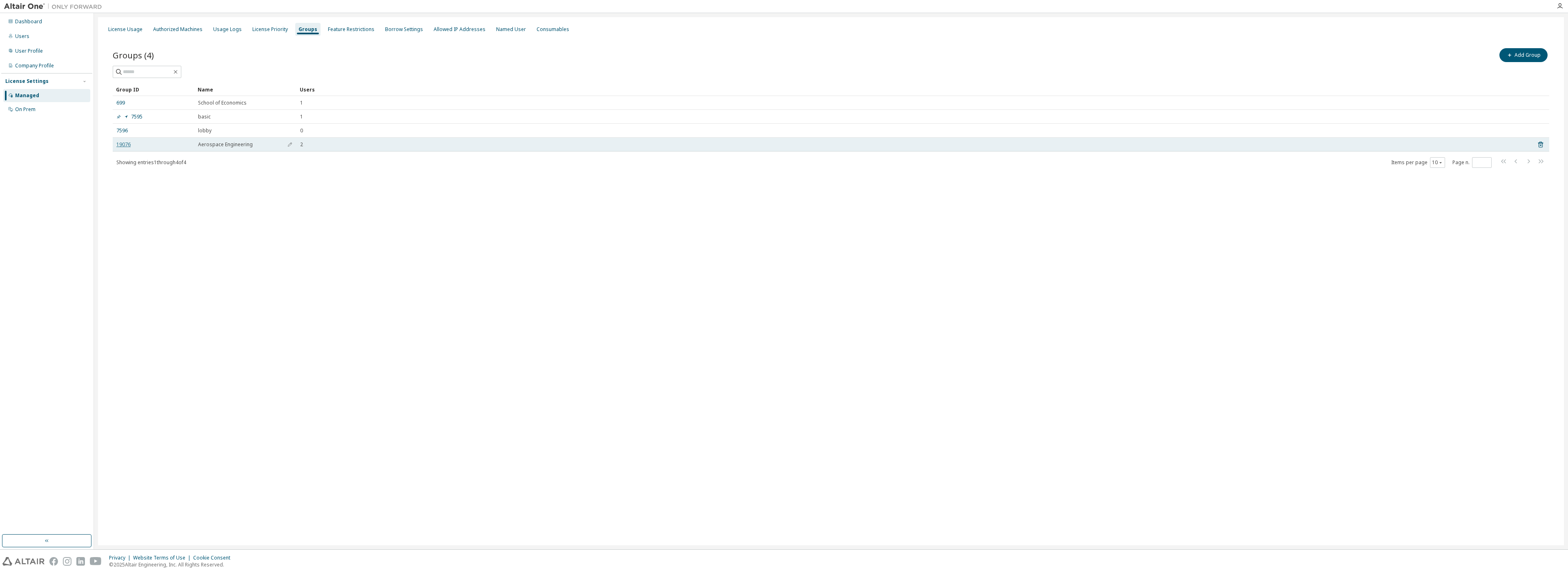
click at [121, 145] on link "19076" at bounding box center [123, 144] width 14 height 7
